Goal: Task Accomplishment & Management: Manage account settings

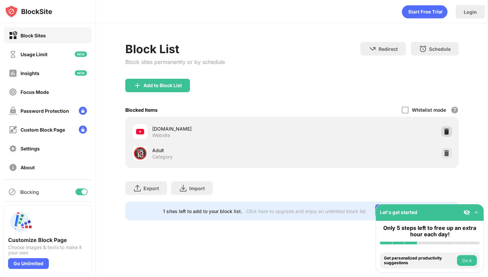
click at [449, 133] on img at bounding box center [446, 131] width 7 height 7
